Goal: Find specific page/section: Find specific page/section

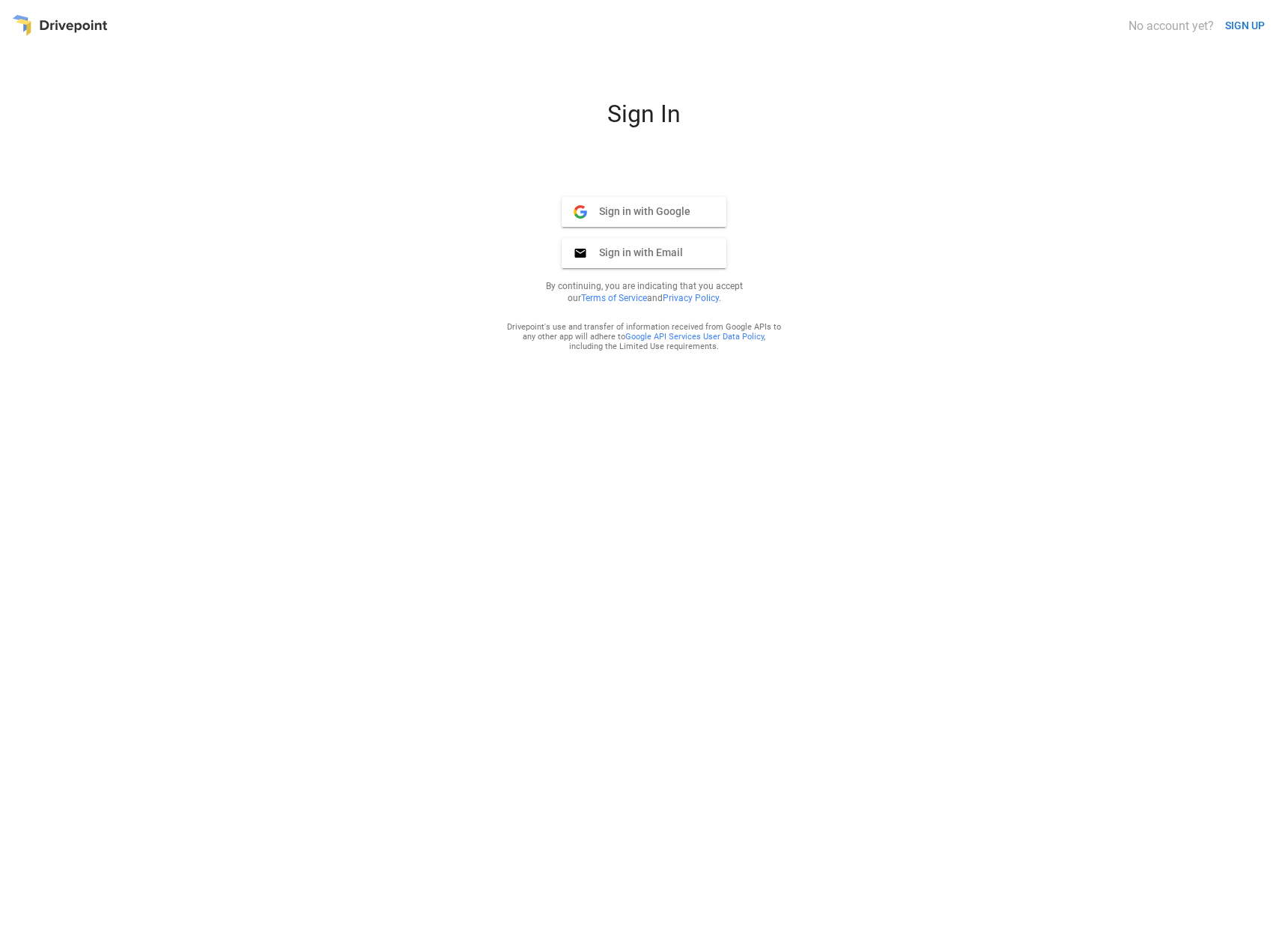
click at [616, 209] on span "Sign in with Google" at bounding box center [639, 212] width 104 height 14
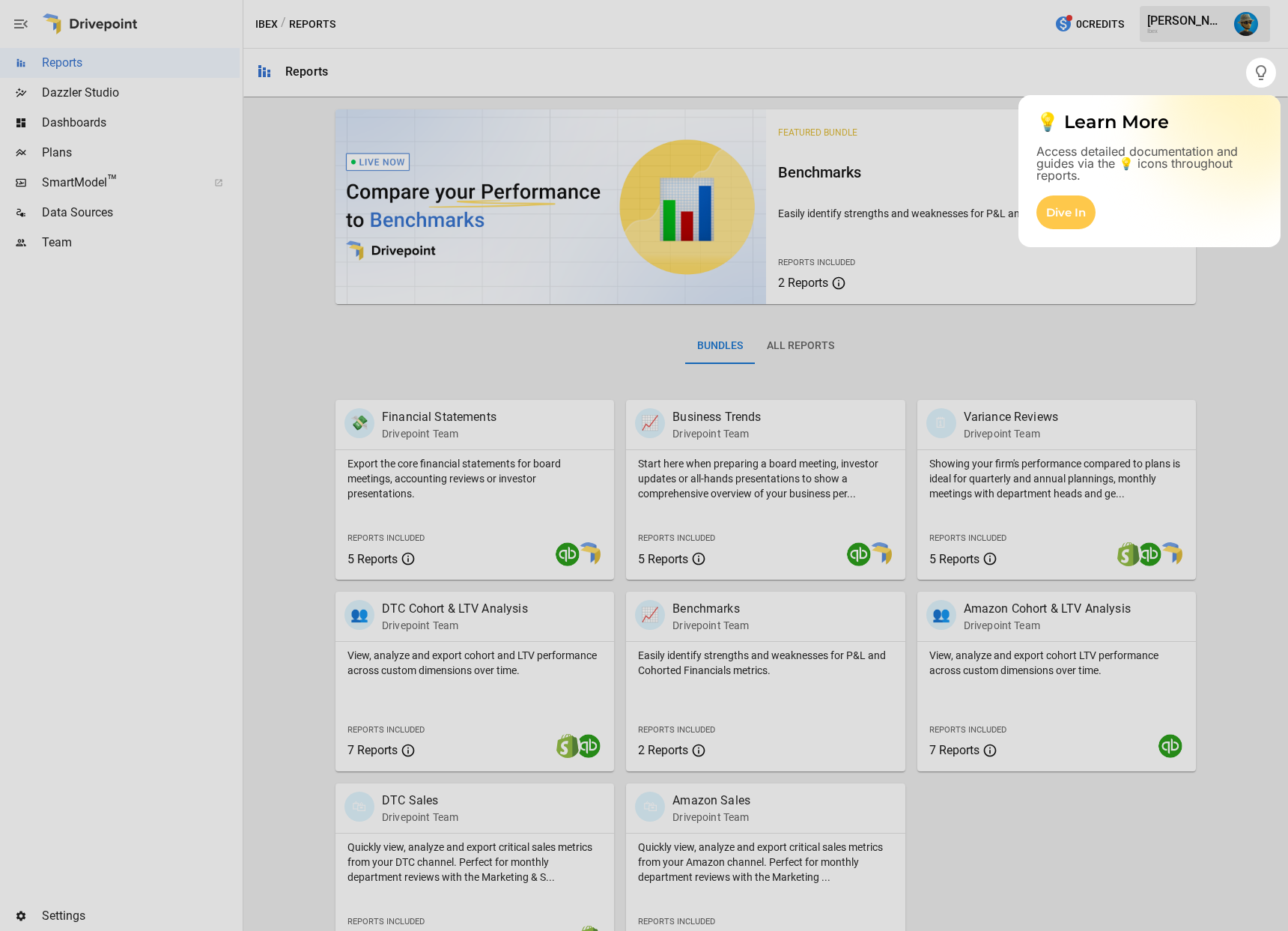
click at [54, 151] on div at bounding box center [644, 509] width 1288 height 843
click at [71, 152] on div at bounding box center [644, 509] width 1288 height 843
click at [1237, 34] on div at bounding box center [644, 29] width 1288 height 57
click at [1084, 197] on div "Dive In" at bounding box center [1067, 212] width 59 height 34
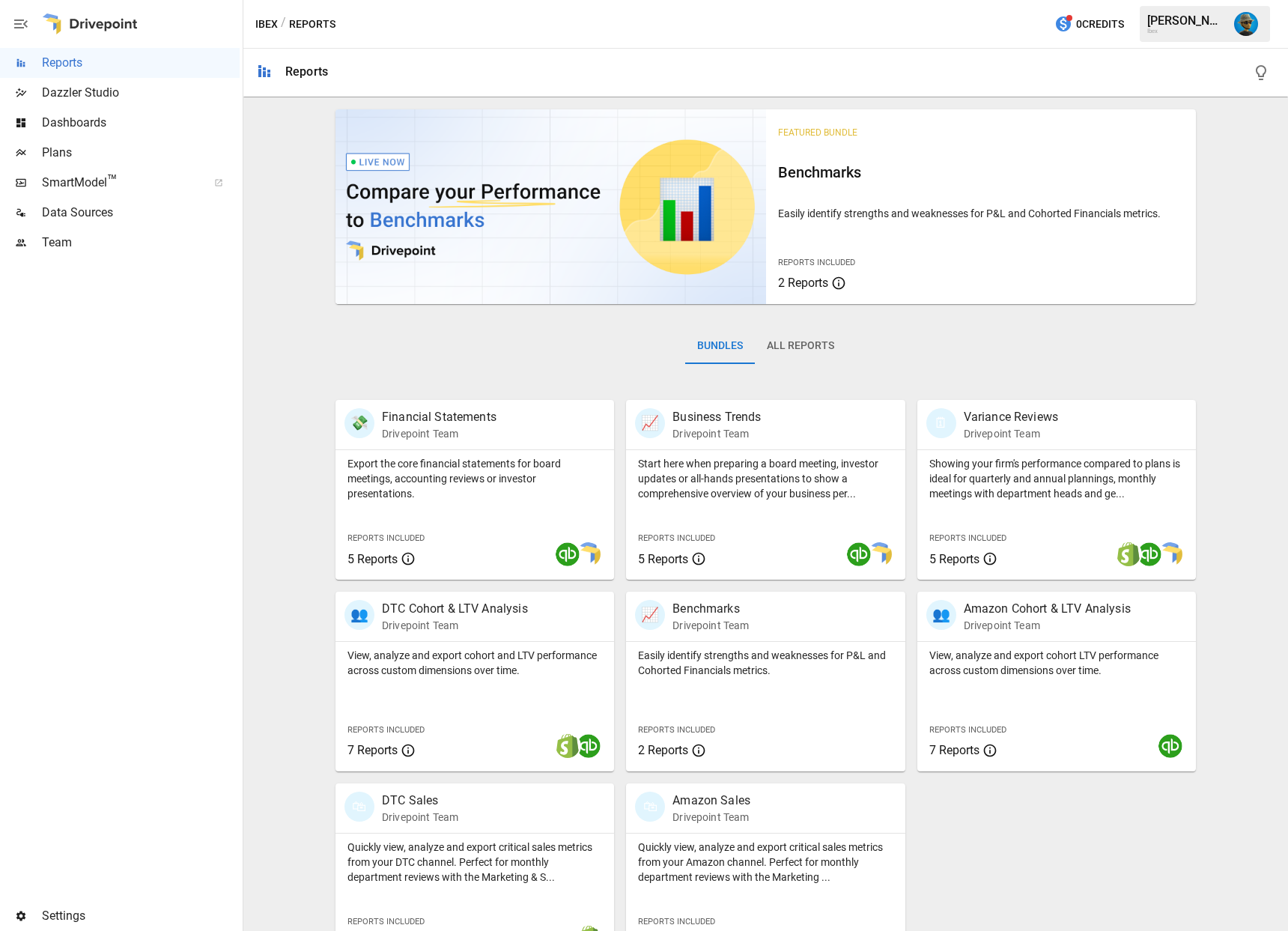
click at [1251, 28] on img "Lance Quejada" at bounding box center [1246, 24] width 24 height 24
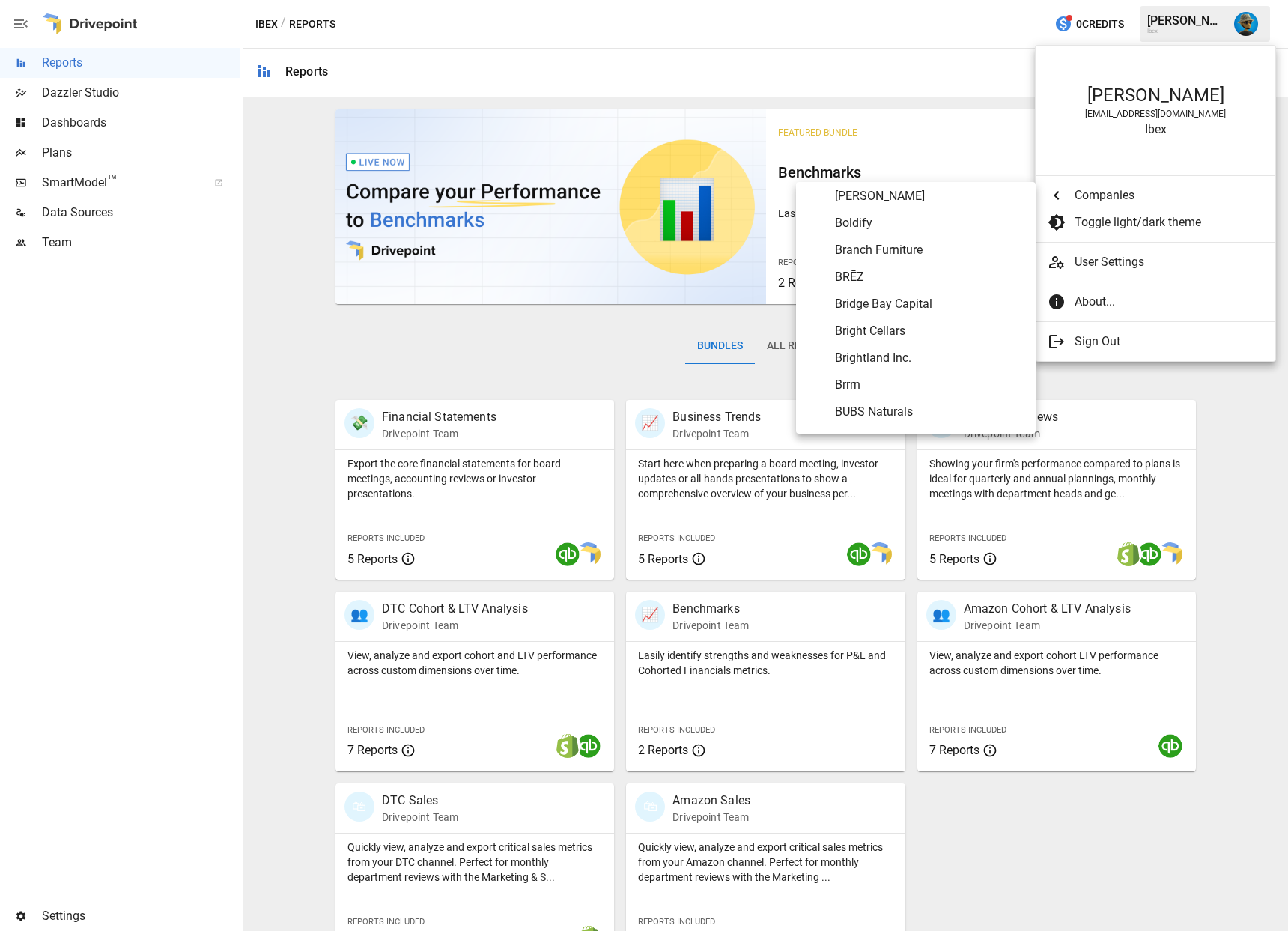
click at [1084, 196] on span "Companies" at bounding box center [1168, 196] width 189 height 18
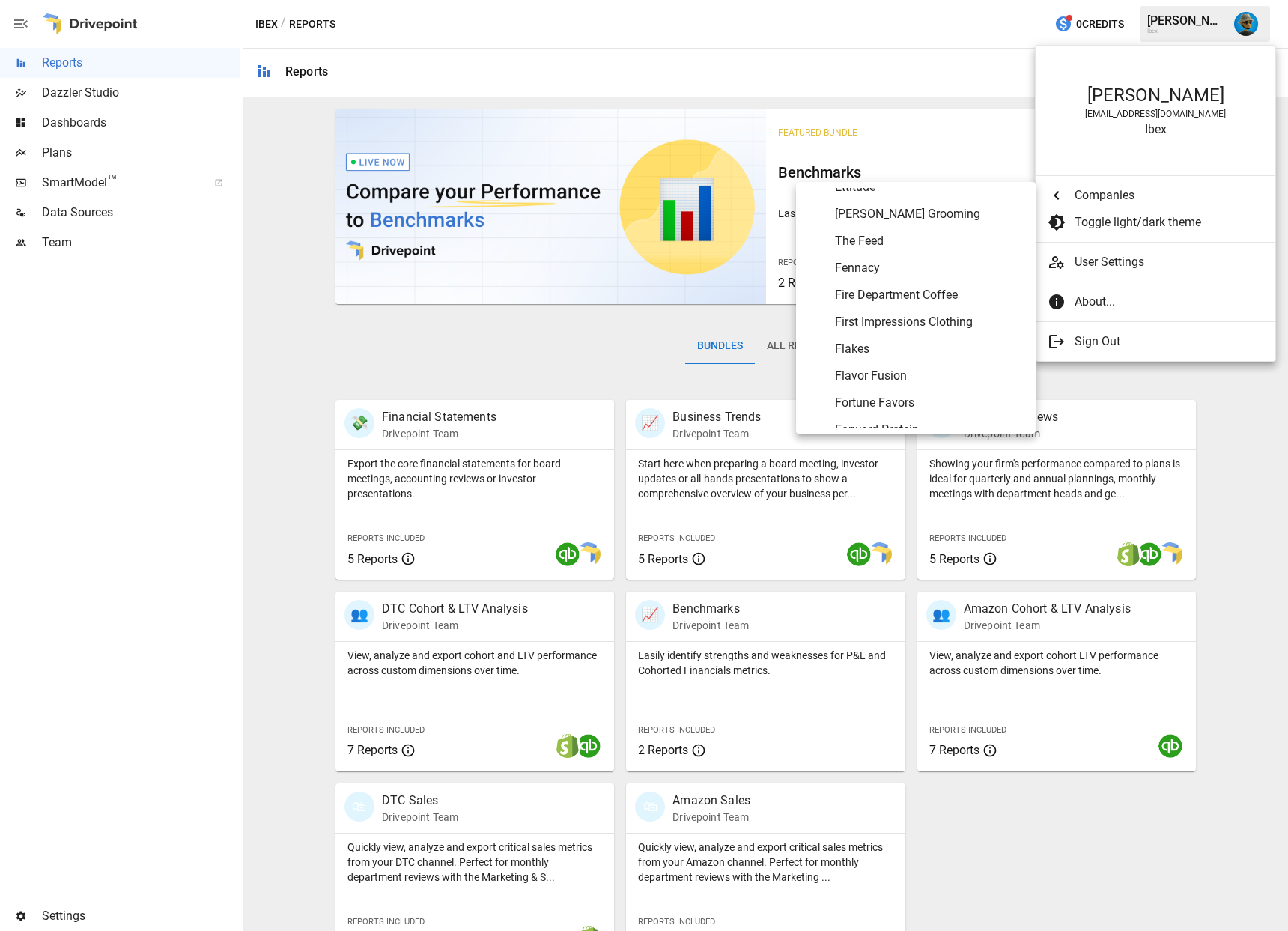
scroll to position [2472, 0]
click at [879, 360] on Fusion "Flavor Fusion" at bounding box center [915, 371] width 239 height 27
